Goal: Find specific page/section: Find specific page/section

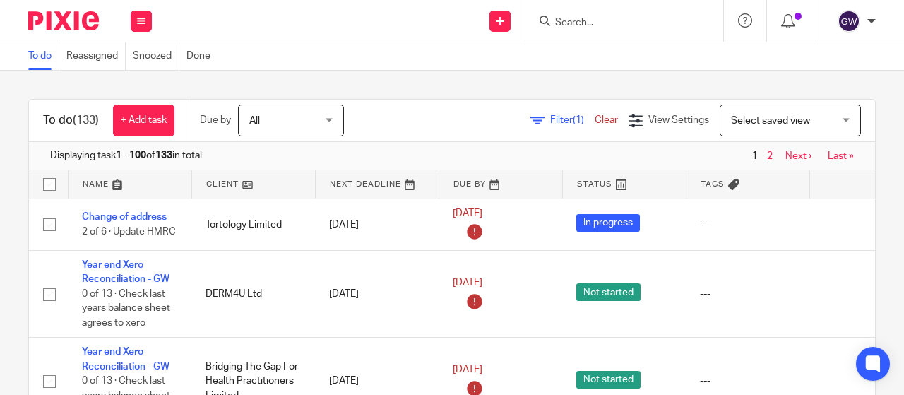
click at [578, 21] on input "Search" at bounding box center [616, 23] width 127 height 13
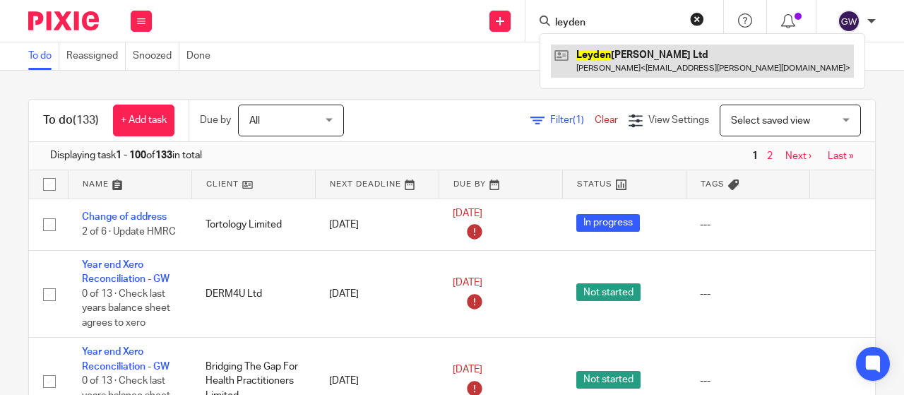
type input "leyden"
click at [592, 54] on link at bounding box center [702, 60] width 303 height 32
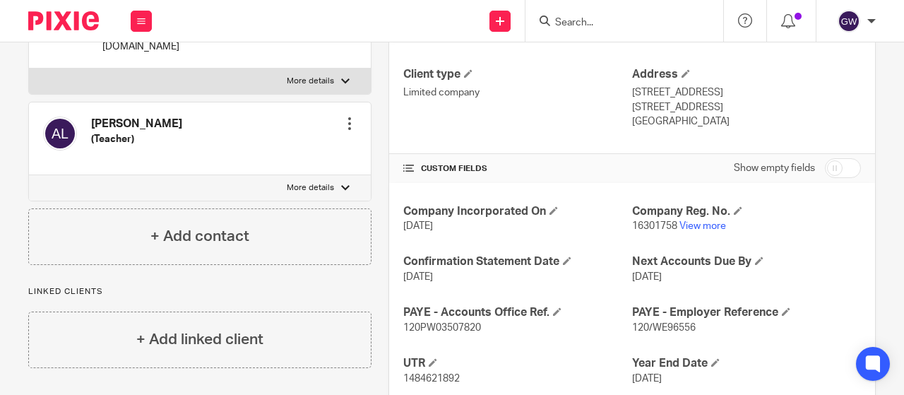
scroll to position [282, 0]
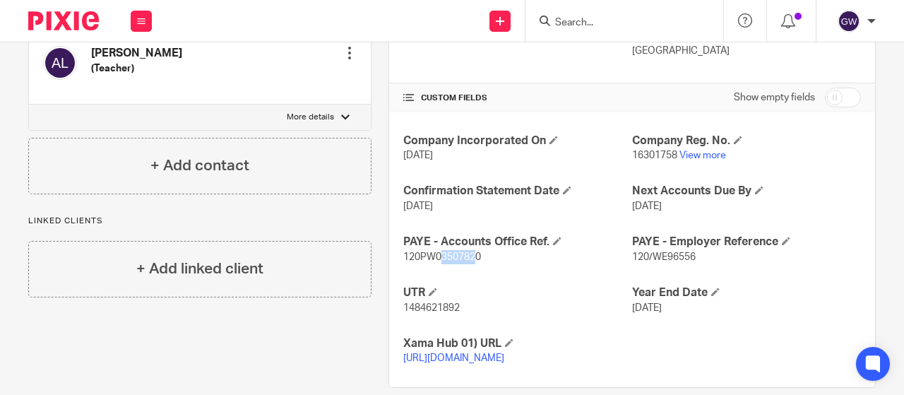
drag, startPoint x: 472, startPoint y: 262, endPoint x: 456, endPoint y: 261, distance: 15.6
click at [435, 261] on p "120PW03507820" at bounding box center [517, 257] width 229 height 14
drag, startPoint x: 481, startPoint y: 254, endPoint x: 395, endPoint y: 254, distance: 85.4
click at [395, 254] on div "Company Incorporated On [DATE] Company Reg. No. 16301758 View more Confirmation…" at bounding box center [632, 249] width 486 height 275
copy span "120PW03507820"
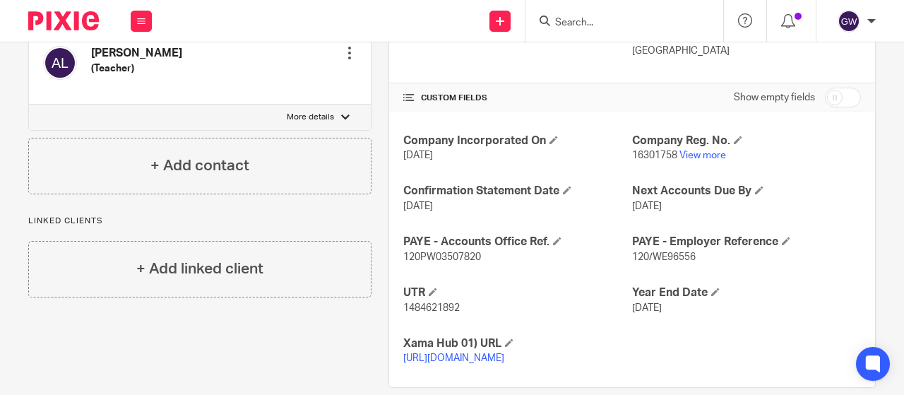
click at [575, 29] on form at bounding box center [628, 21] width 150 height 18
click at [575, 26] on input "Search" at bounding box center [616, 23] width 127 height 13
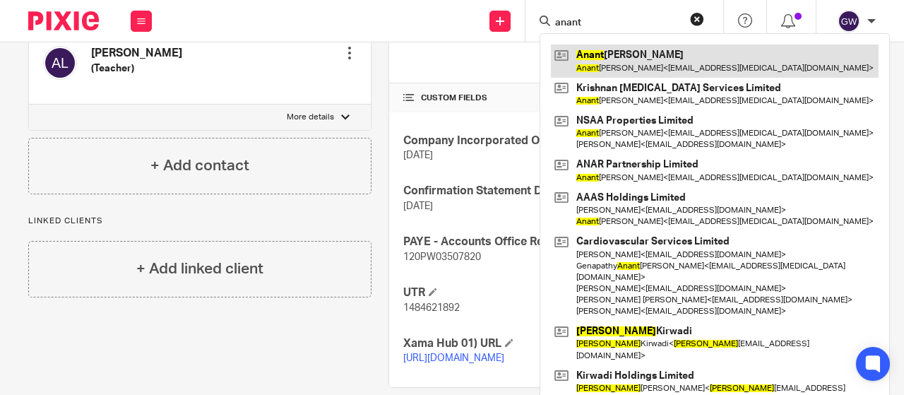
type input "anant"
click at [593, 57] on link at bounding box center [715, 60] width 328 height 32
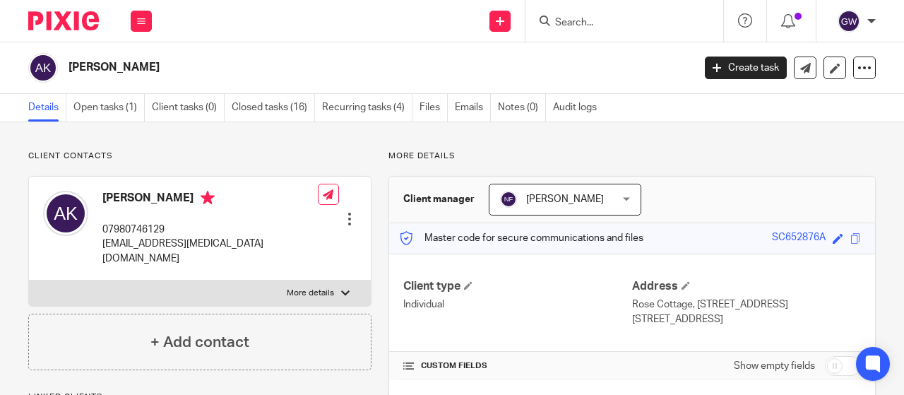
scroll to position [71, 0]
